Goal: Transaction & Acquisition: Purchase product/service

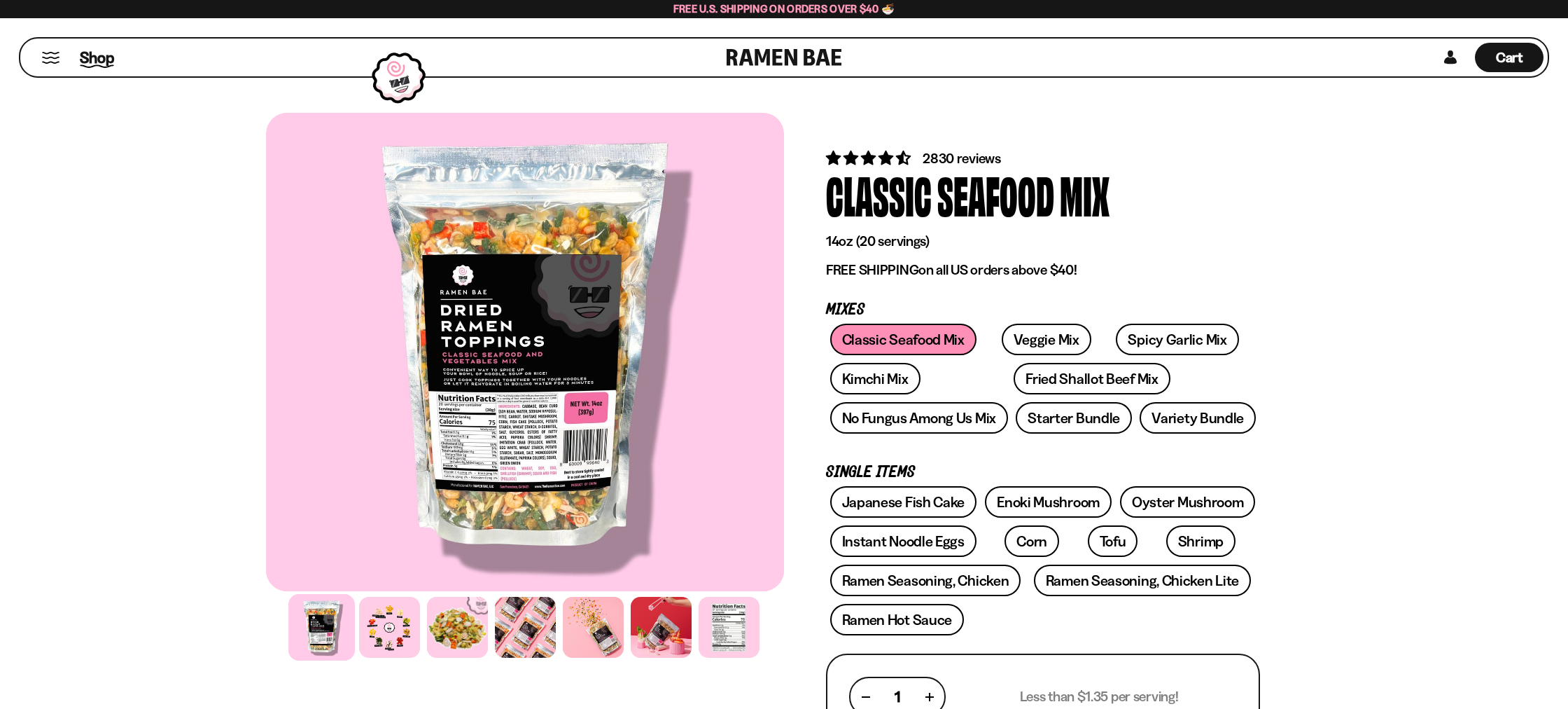
click at [86, 61] on span "Shop" at bounding box center [96, 57] width 34 height 21
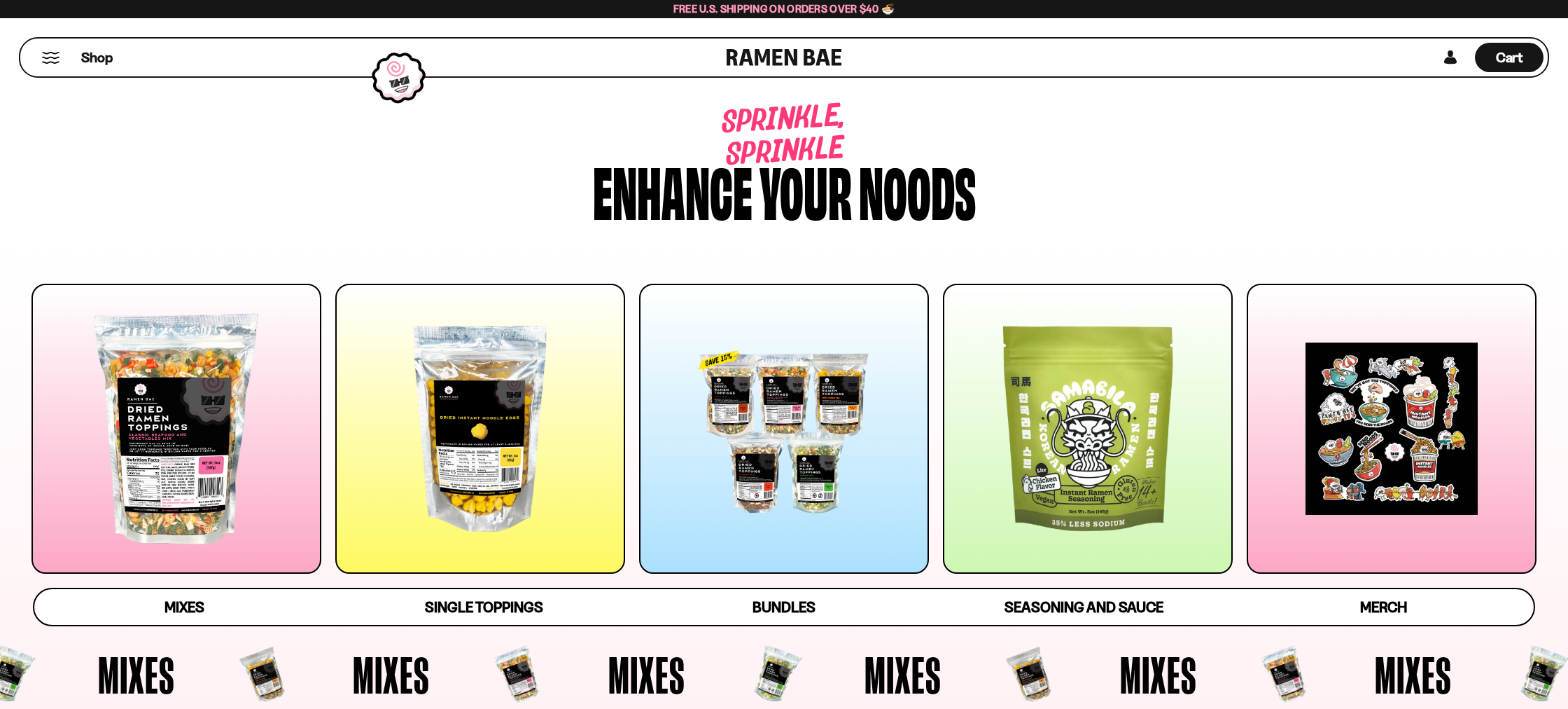
click at [756, 490] on div at bounding box center [784, 429] width 290 height 290
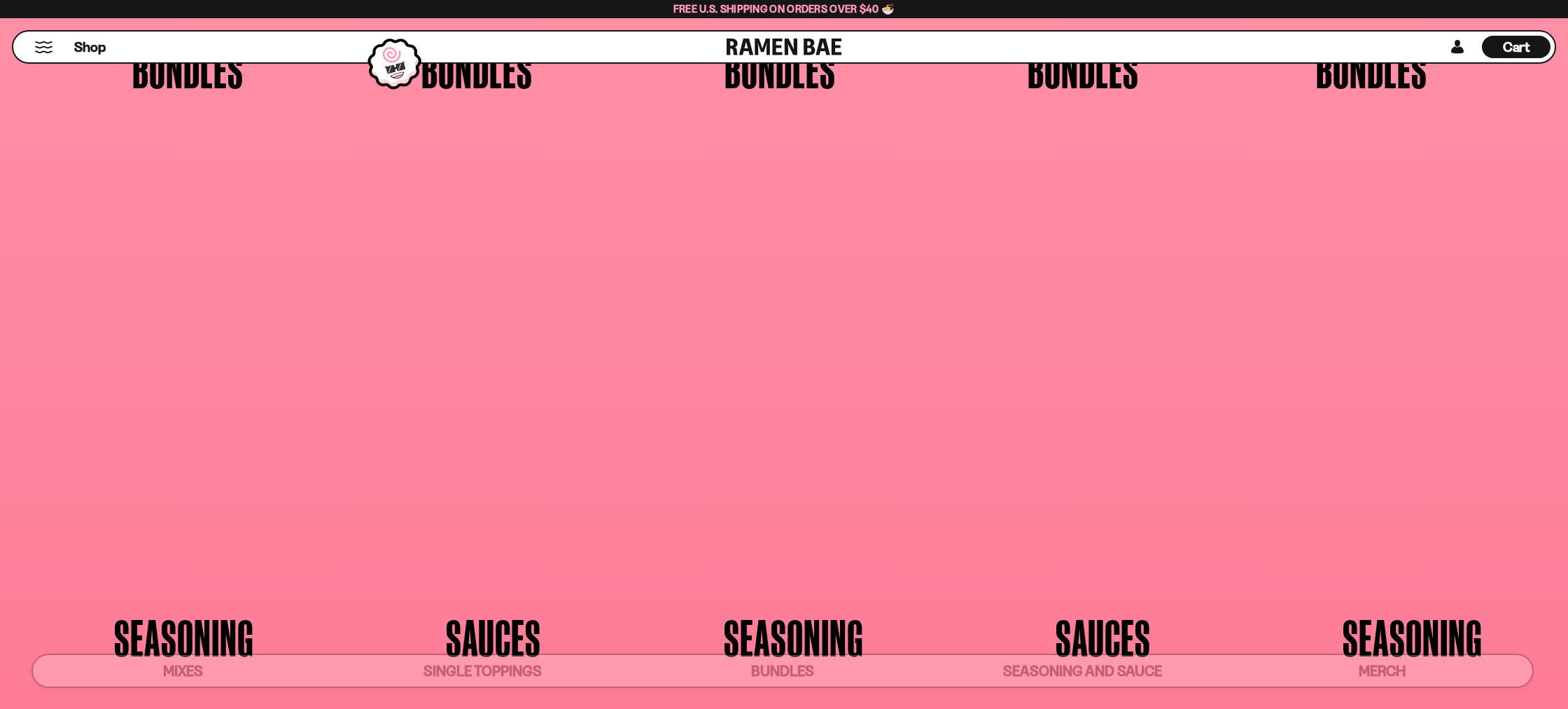
scroll to position [4197, 0]
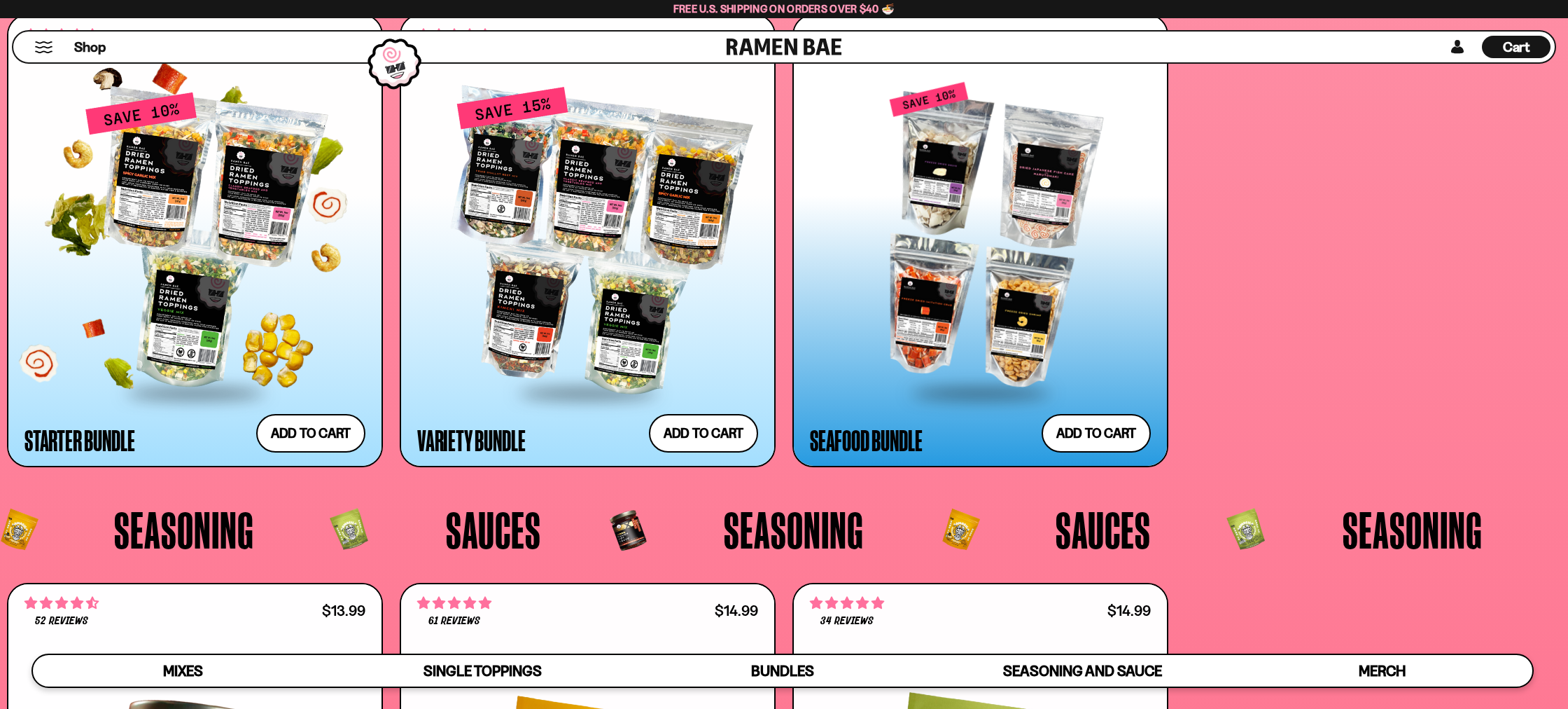
click at [173, 317] on div at bounding box center [195, 242] width 341 height 300
